Goal: Information Seeking & Learning: Find specific page/section

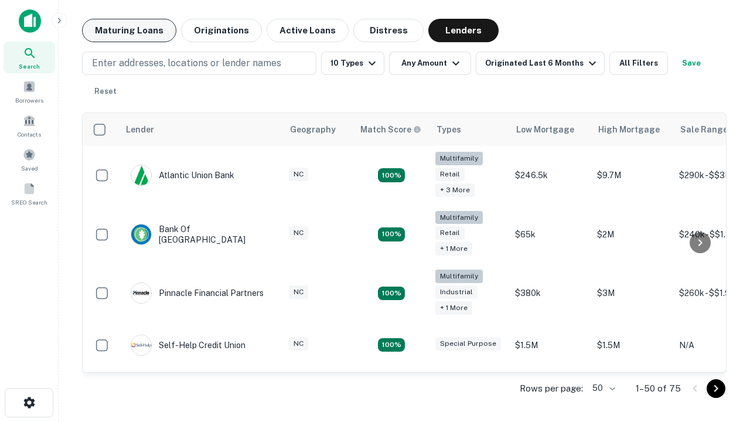
click at [129, 30] on button "Maturing Loans" at bounding box center [129, 30] width 94 height 23
